Goal: Information Seeking & Learning: Learn about a topic

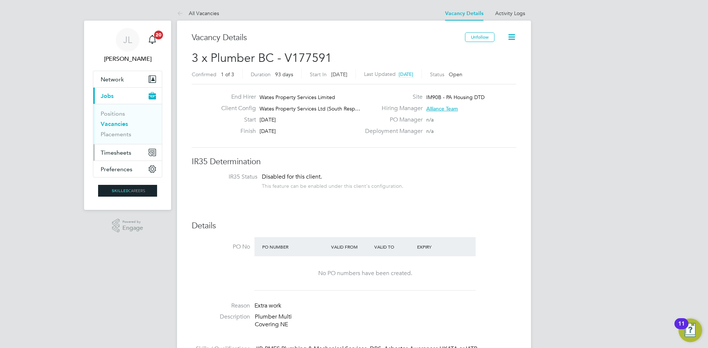
click at [133, 150] on button "Timesheets" at bounding box center [127, 152] width 69 height 16
click at [115, 120] on li "Positions" at bounding box center [128, 115] width 55 height 10
click at [117, 122] on link "Vacancies" at bounding box center [114, 124] width 27 height 7
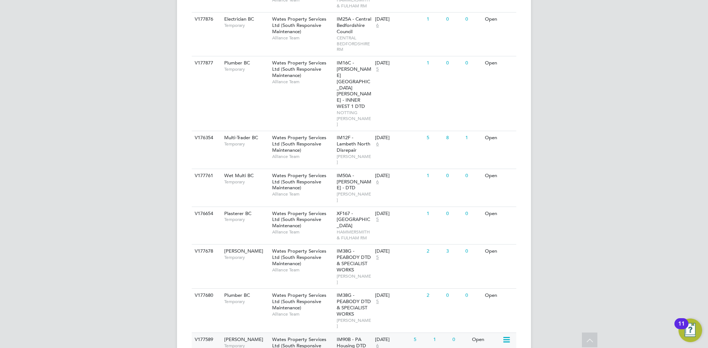
scroll to position [369, 0]
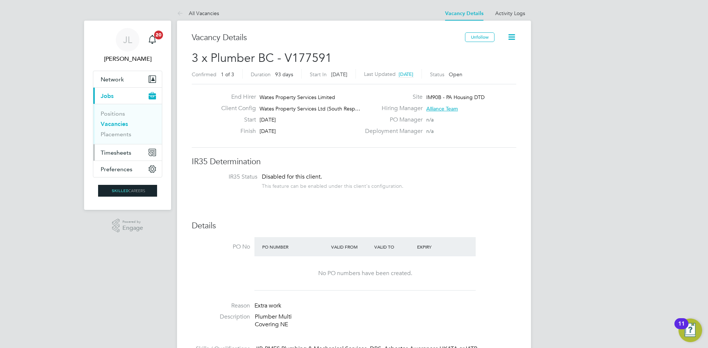
drag, startPoint x: 126, startPoint y: 148, endPoint x: 125, endPoint y: 153, distance: 4.7
click at [125, 153] on button "Timesheets" at bounding box center [127, 152] width 69 height 16
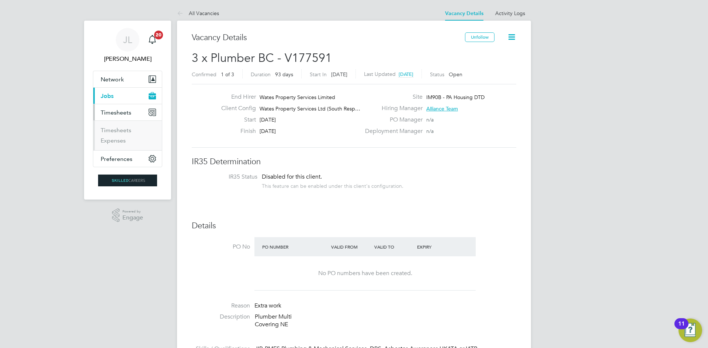
click at [115, 102] on button "Current page: Jobs" at bounding box center [127, 96] width 69 height 16
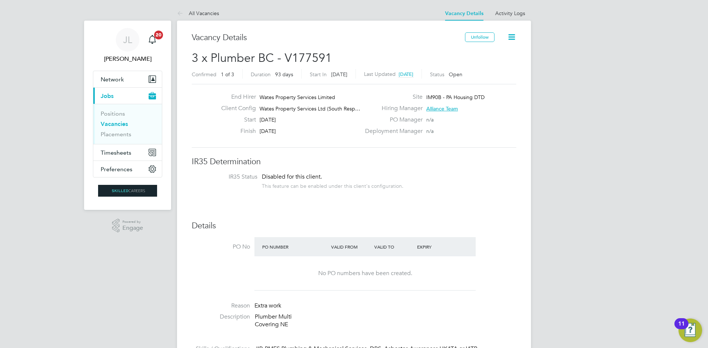
click at [114, 126] on link "Vacancies" at bounding box center [114, 124] width 27 height 7
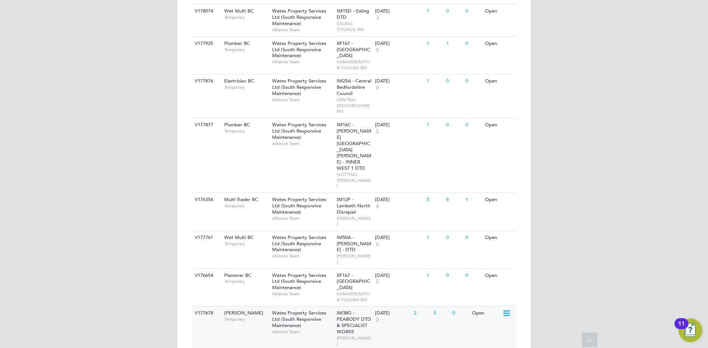
scroll to position [295, 0]
click at [385, 309] on div "[DATE]" at bounding box center [392, 312] width 35 height 6
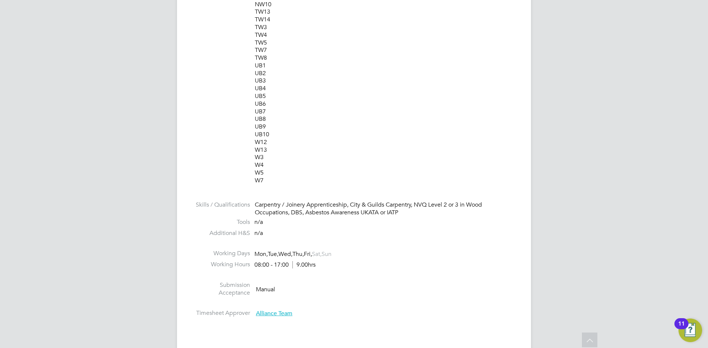
scroll to position [258, 0]
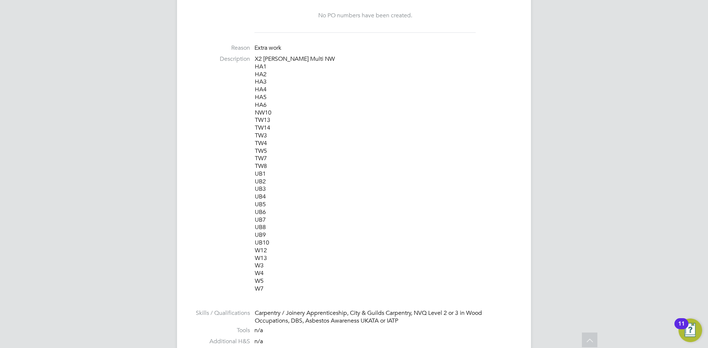
drag, startPoint x: 261, startPoint y: 62, endPoint x: 283, endPoint y: 189, distance: 129.0
click at [283, 189] on p "X2 [PERSON_NAME] Multi NW HA1 HA2 HA3 HA4 HA5 HA6 NW10 TW13 TW14 TW3 TW4 TW5 TW…" at bounding box center [385, 174] width 261 height 238
click at [255, 62] on p "X2 [PERSON_NAME] Multi NW HA1 HA2 HA3 HA4 HA5 HA6 NW10 TW13 TW14 TW3 TW4 TW5 TW…" at bounding box center [385, 174] width 261 height 238
drag, startPoint x: 276, startPoint y: 152, endPoint x: 254, endPoint y: 123, distance: 36.0
click at [255, 121] on p "X2 [PERSON_NAME] Multi NW HA1 HA2 HA3 HA4 HA5 HA6 NW10 TW13 TW14 TW3 TW4 TW5 TW…" at bounding box center [385, 174] width 261 height 238
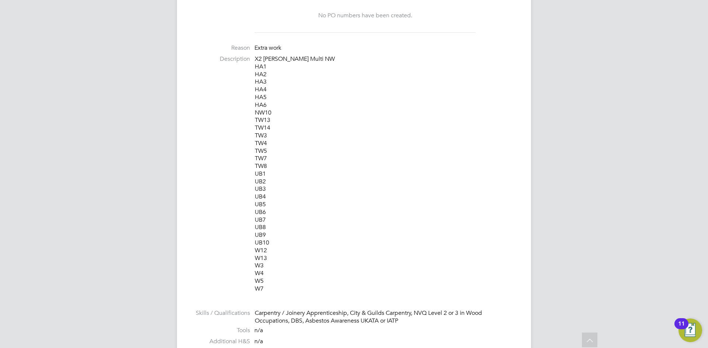
drag, startPoint x: 279, startPoint y: 161, endPoint x: 279, endPoint y: 169, distance: 7.7
click at [279, 165] on p "X2 [PERSON_NAME] Multi NW HA1 HA2 HA3 HA4 HA5 HA6 NW10 TW13 TW14 TW3 TW4 TW5 TW…" at bounding box center [385, 174] width 261 height 238
click at [287, 214] on p "X2 [PERSON_NAME] Multi NW HA1 HA2 HA3 HA4 HA5 HA6 NW10 TW13 TW14 TW3 TW4 TW5 TW…" at bounding box center [385, 174] width 261 height 238
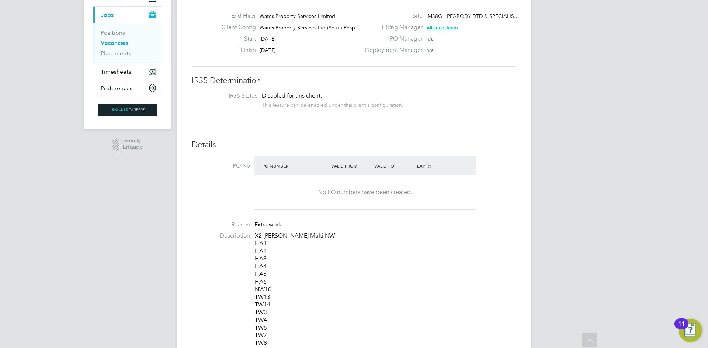
scroll to position [0, 0]
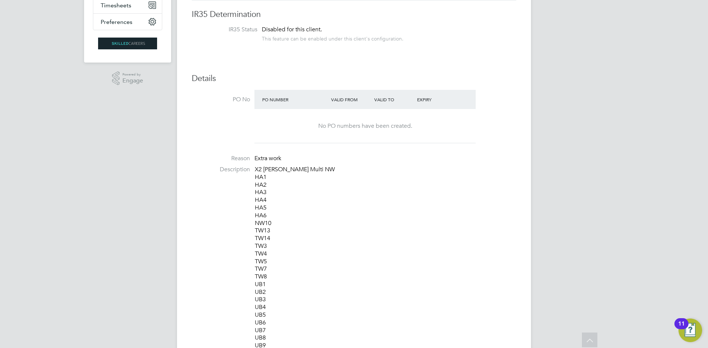
drag, startPoint x: 281, startPoint y: 240, endPoint x: 227, endPoint y: 251, distance: 55.7
click at [227, 251] on li "Description X2 [PERSON_NAME] Multi NW HA1 HA2 HA3 HA4 HA5 HA6 NW10 TW13 TW14 TW…" at bounding box center [354, 288] width 324 height 245
